Goal: Task Accomplishment & Management: Manage account settings

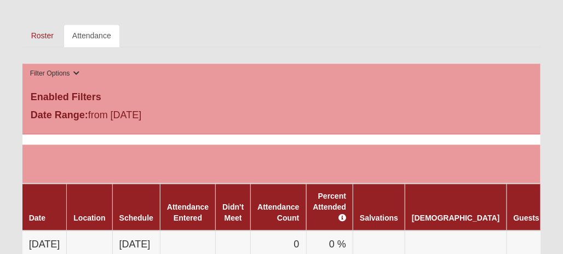
scroll to position [602, 0]
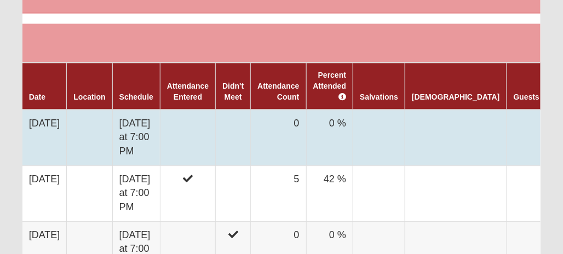
click at [215, 111] on td at bounding box center [187, 138] width 55 height 56
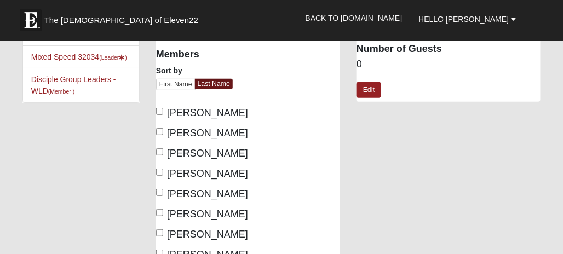
scroll to position [110, 0]
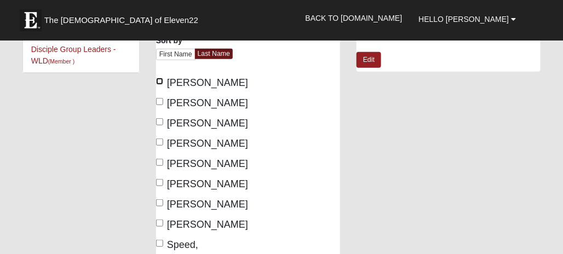
click at [159, 80] on input "Buhrle, Jessie" at bounding box center [159, 81] width 7 height 7
checkbox input "true"
click at [159, 100] on input "Buhrle, Roger" at bounding box center [159, 101] width 7 height 7
checkbox input "true"
click at [158, 160] on input "Prevatt, Amy" at bounding box center [159, 162] width 7 height 7
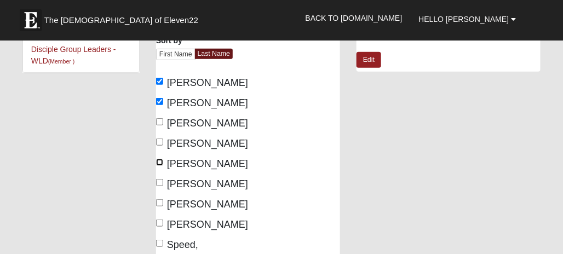
checkbox input "true"
click at [159, 181] on input "Prevatt, Michael" at bounding box center [159, 182] width 7 height 7
checkbox input "true"
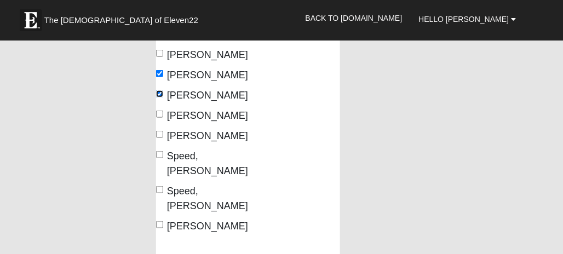
scroll to position [219, 0]
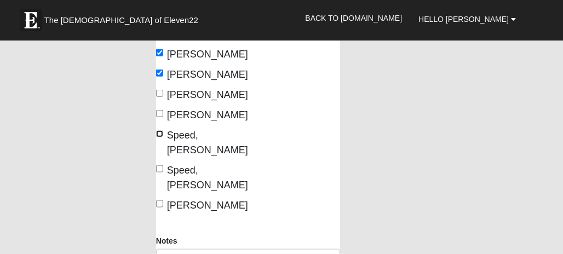
click at [159, 133] on input "Speed, Jim" at bounding box center [159, 133] width 7 height 7
checkbox input "true"
click at [159, 165] on input "Speed, Linda" at bounding box center [159, 168] width 7 height 7
checkbox input "true"
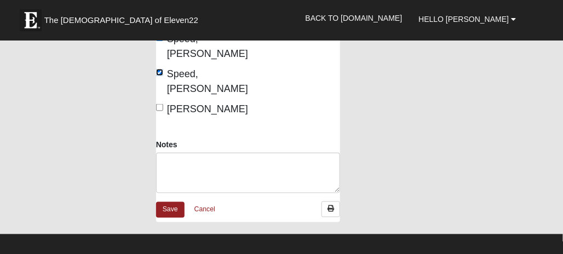
scroll to position [329, 0]
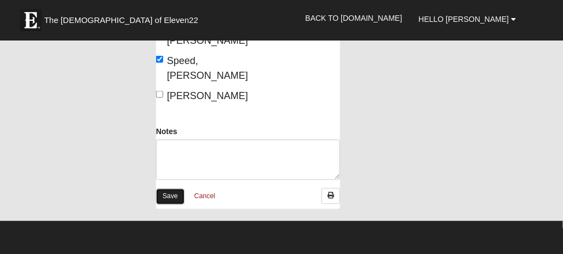
click at [172, 189] on link "Save" at bounding box center [170, 197] width 28 height 16
